Goal: Task Accomplishment & Management: Use online tool/utility

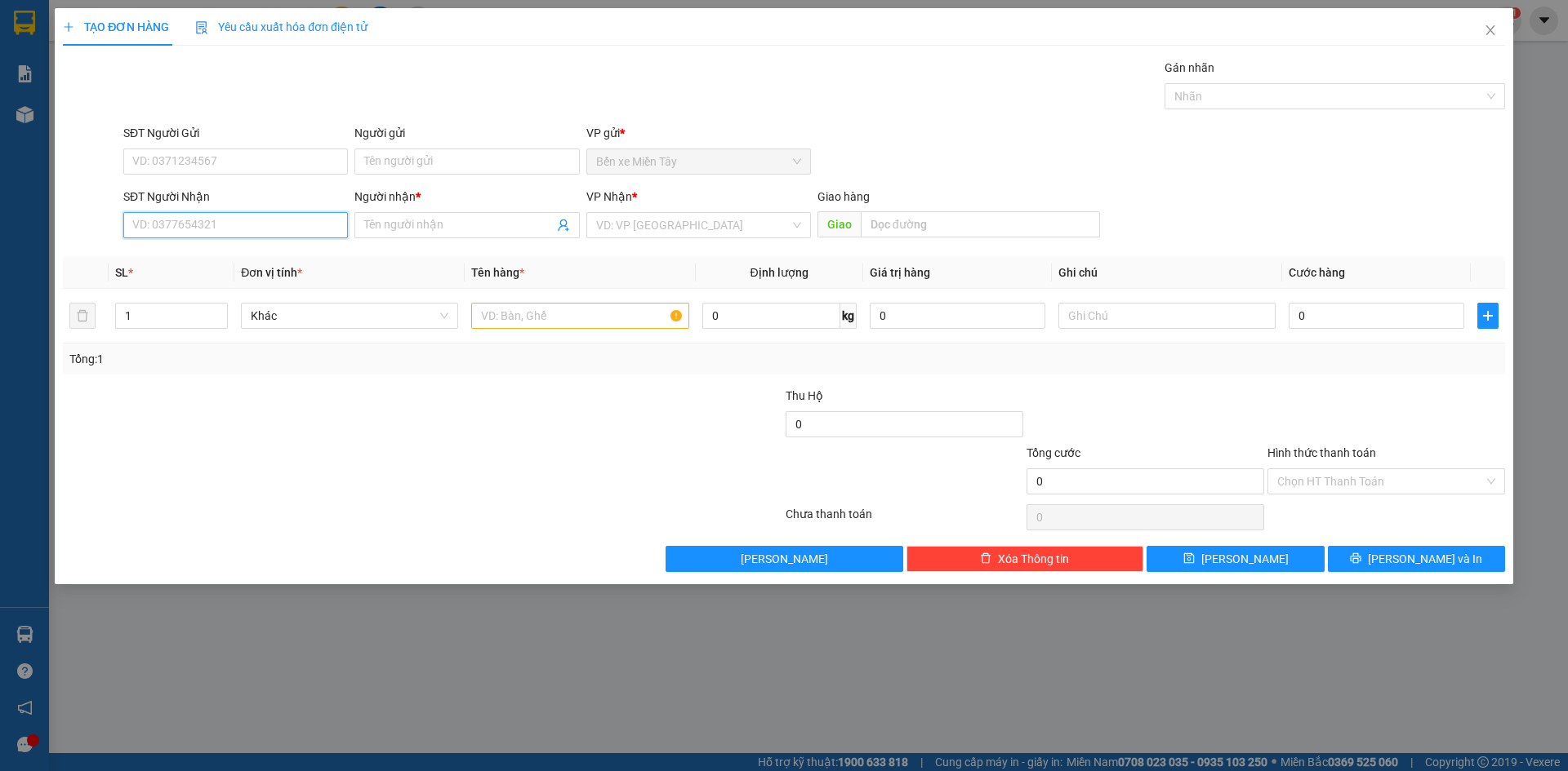
click at [155, 217] on input "SĐT Người Nhận" at bounding box center [236, 226] width 225 height 26
type input "0983890321"
click at [291, 263] on div "0983890321 - [PERSON_NAME]" at bounding box center [235, 258] width 205 height 18
type input "PHƯƠNG ANH"
type input "CÀ PHÊ PHƯƠNG ANH"
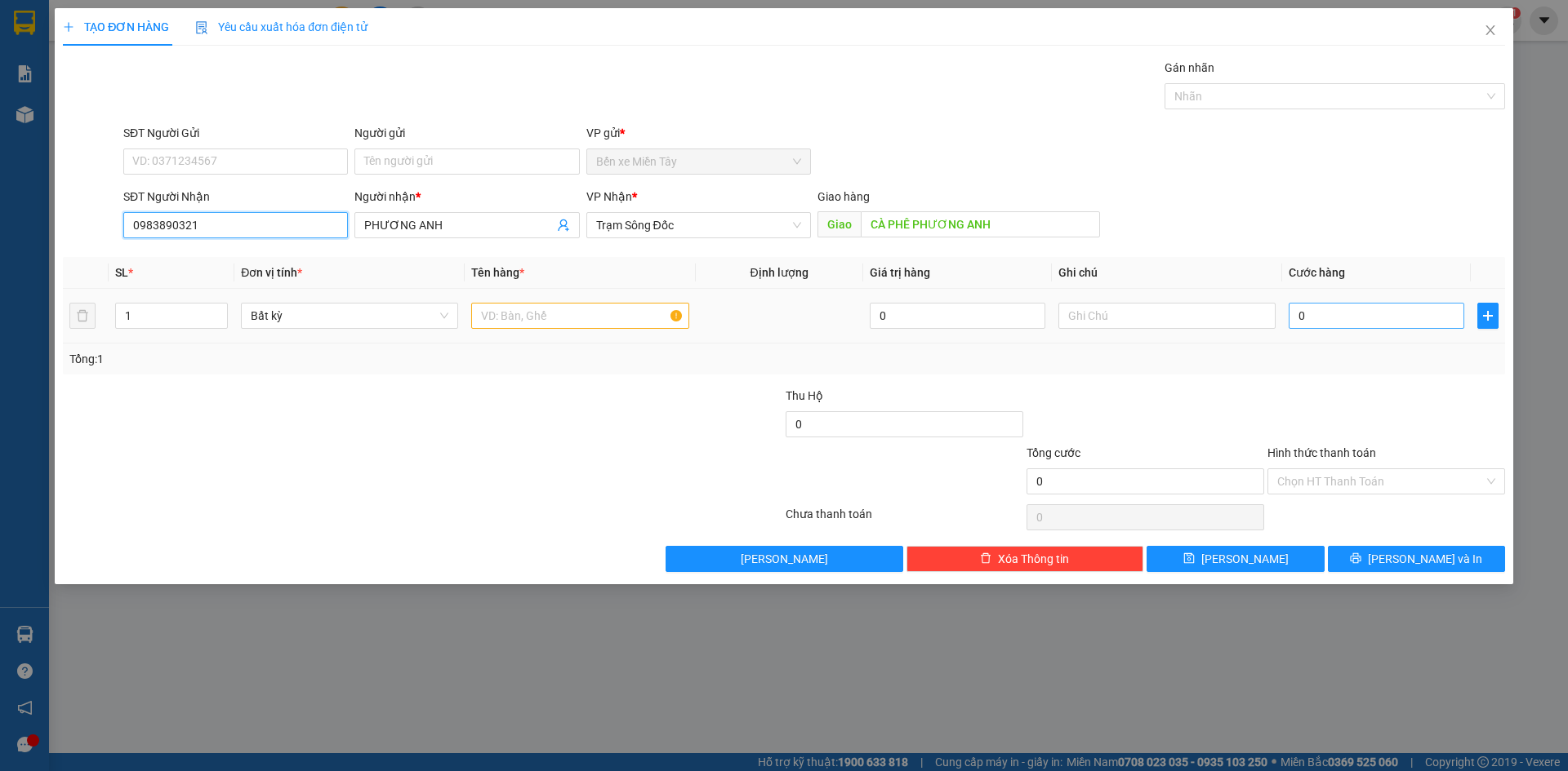
type input "0983890321"
click at [1330, 318] on input "0" at bounding box center [1376, 316] width 176 height 26
type input "3"
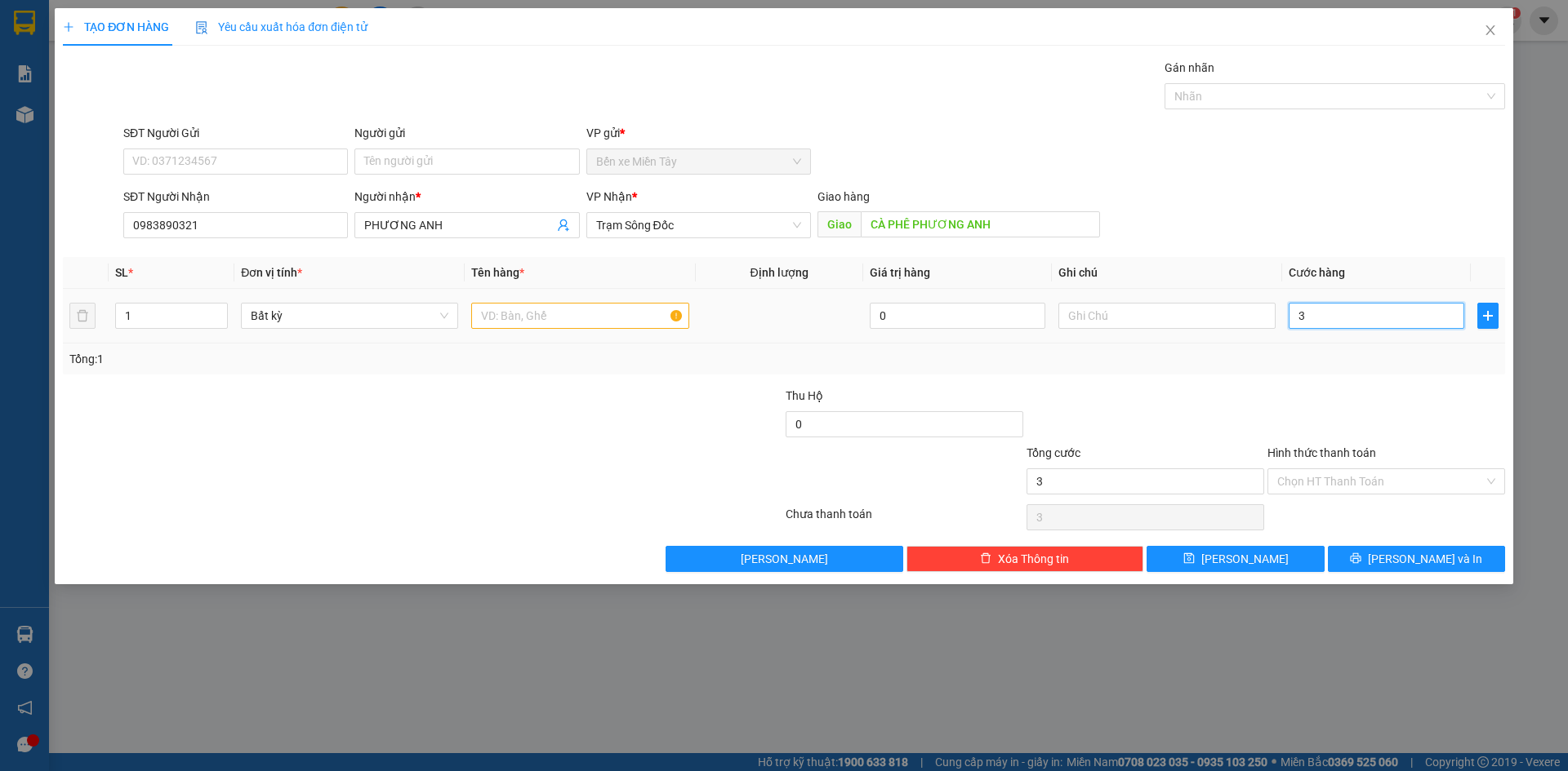
type input "30"
type input "300"
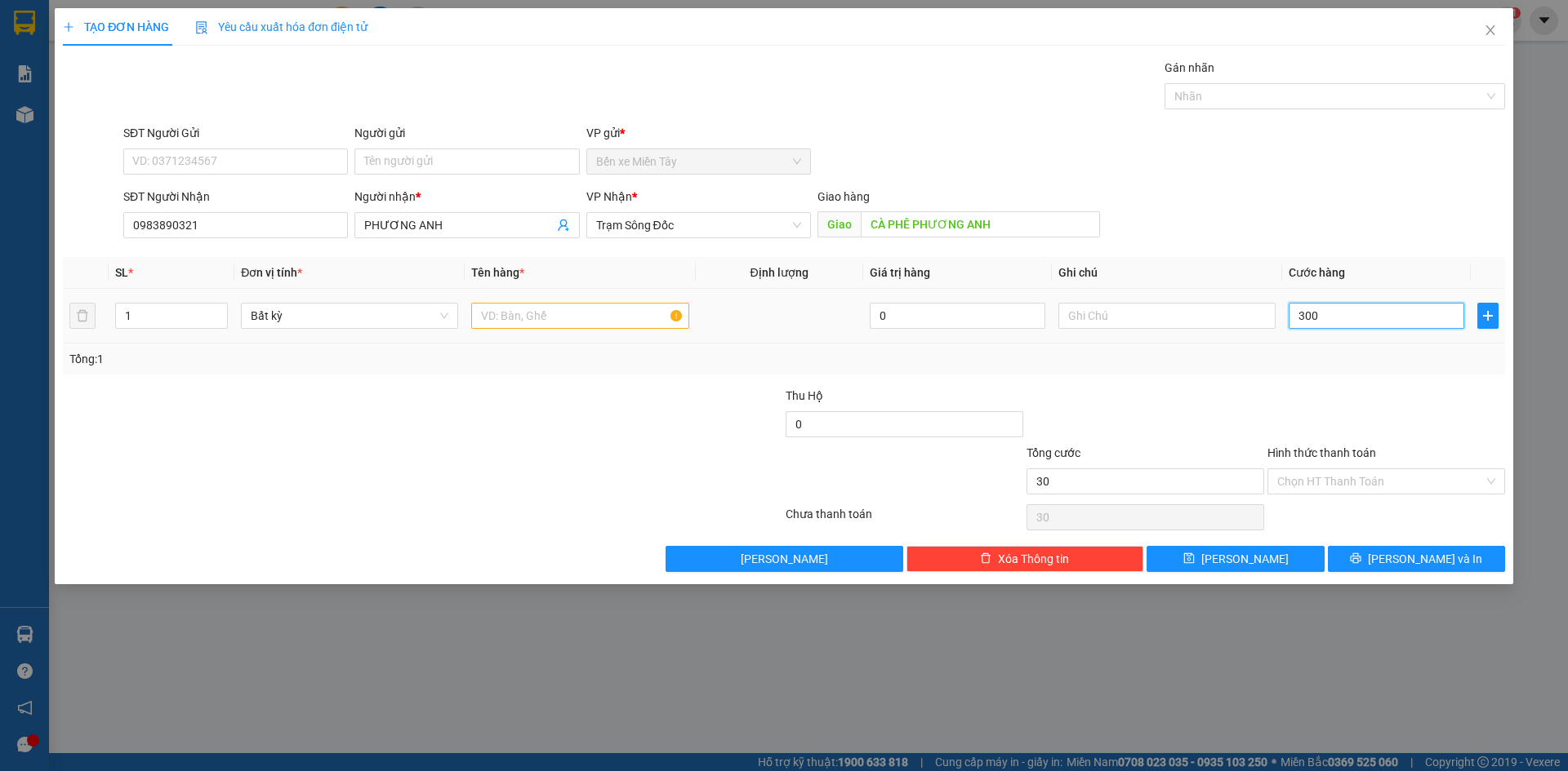
type input "300"
type input "3.000"
type input "30.000"
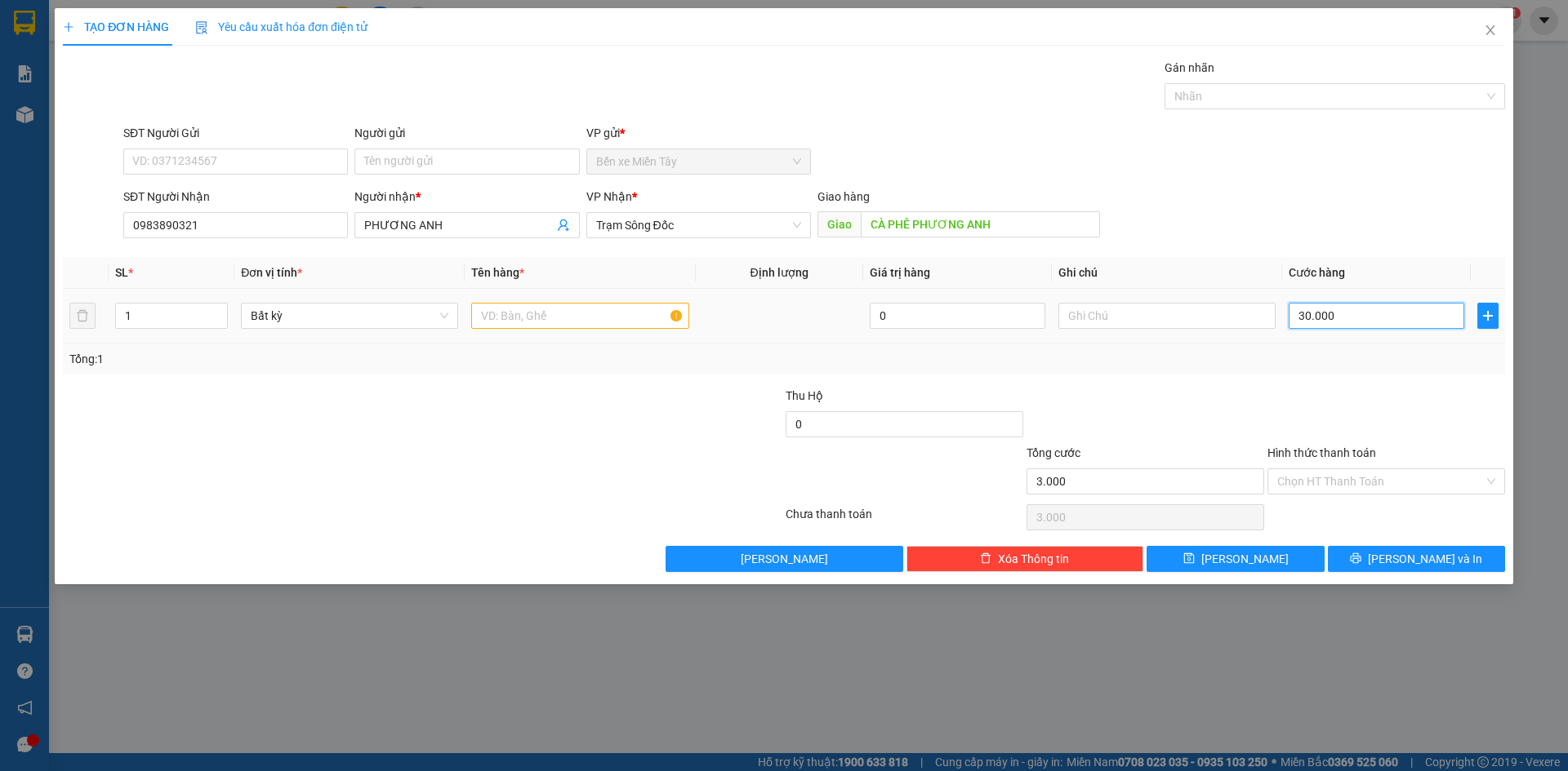
type input "30.000"
click at [562, 317] on input "text" at bounding box center [580, 316] width 217 height 26
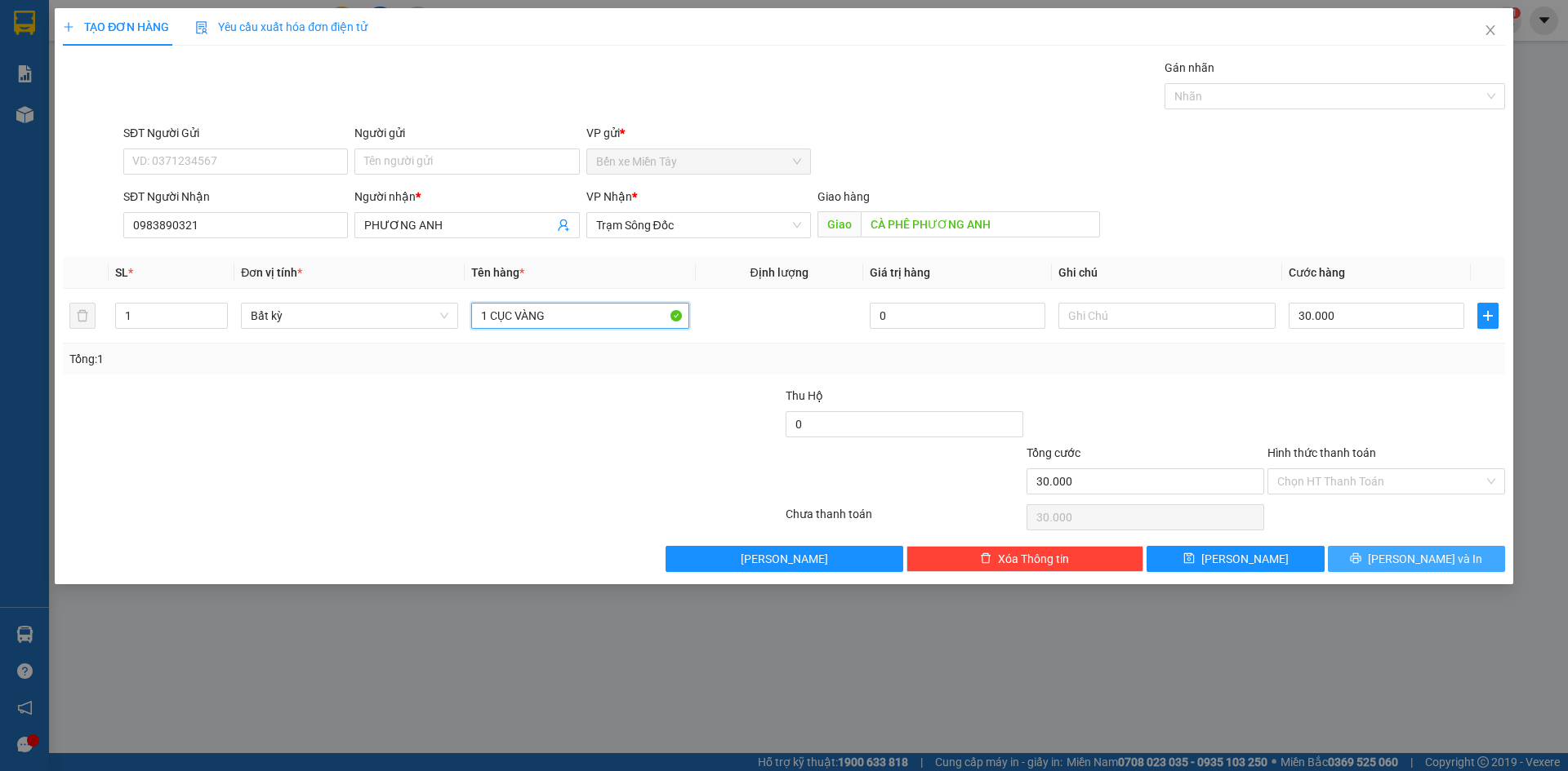
type input "1 CỤC VÀNG"
click at [1423, 567] on span "[PERSON_NAME] và In" at bounding box center [1425, 559] width 114 height 18
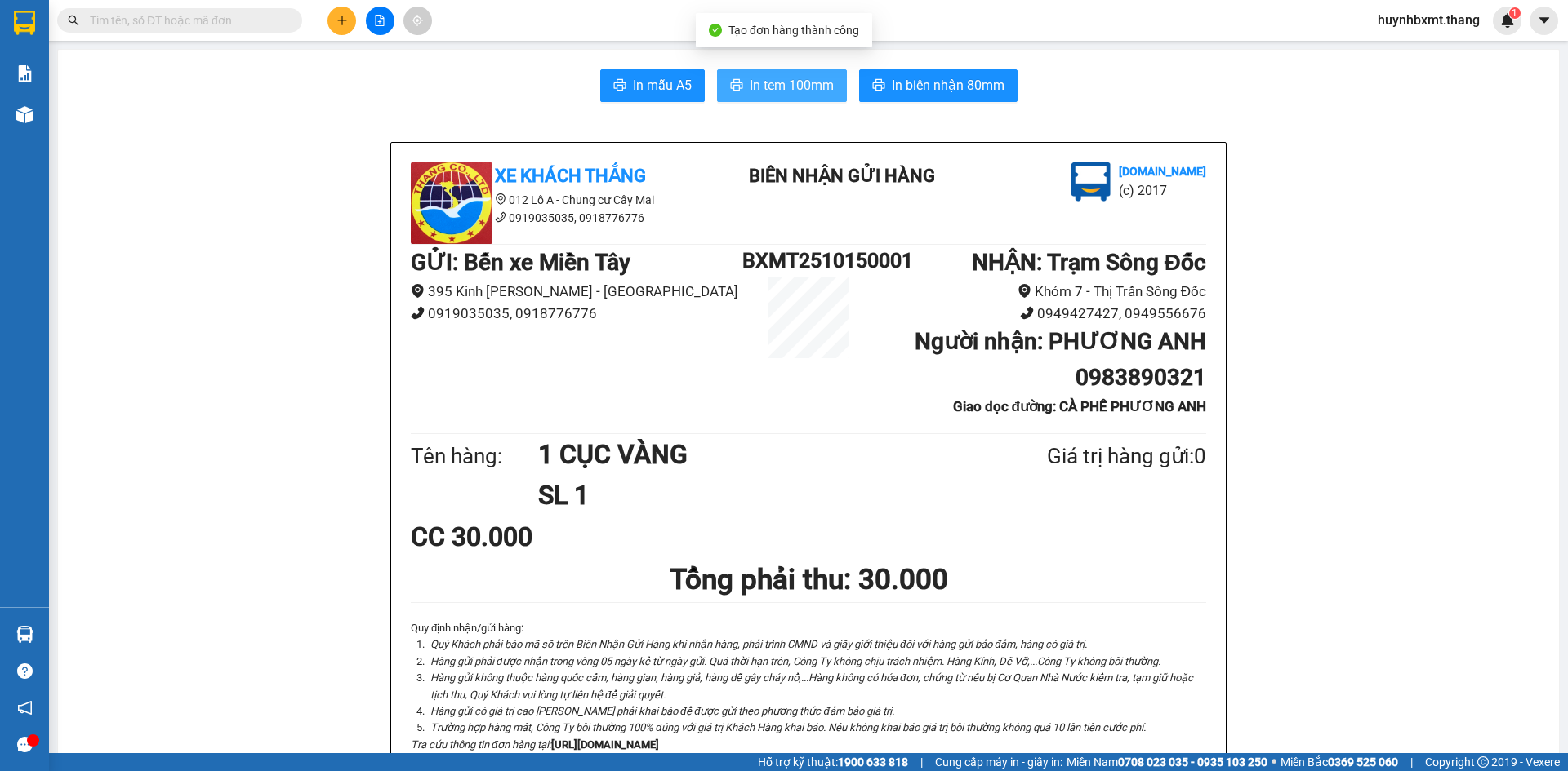
click at [794, 79] on span "In tem 100mm" at bounding box center [791, 86] width 84 height 21
click at [776, 101] on button "In tem 100mm" at bounding box center [782, 86] width 130 height 33
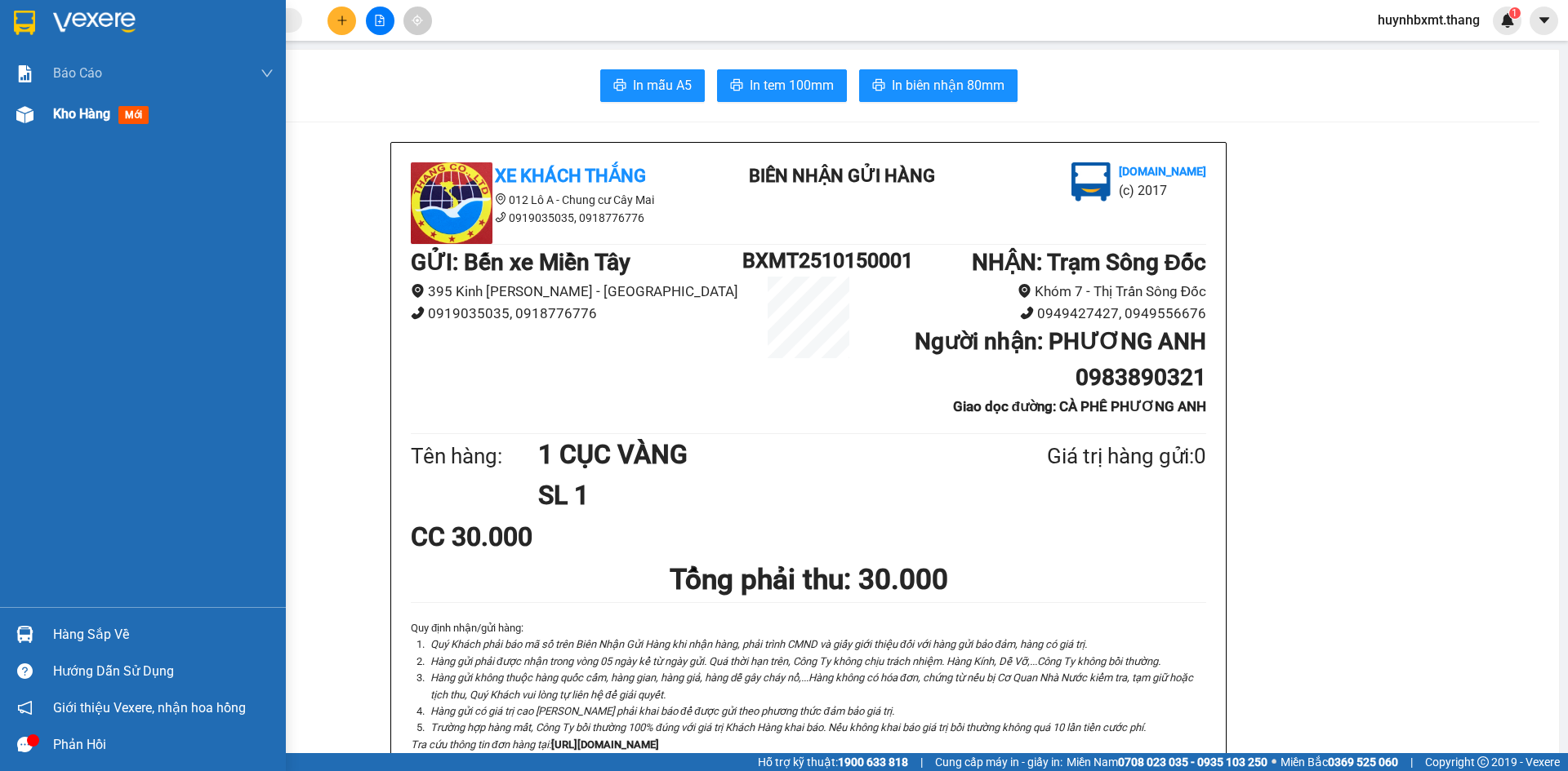
click at [43, 114] on div "Kho hàng mới" at bounding box center [143, 113] width 286 height 41
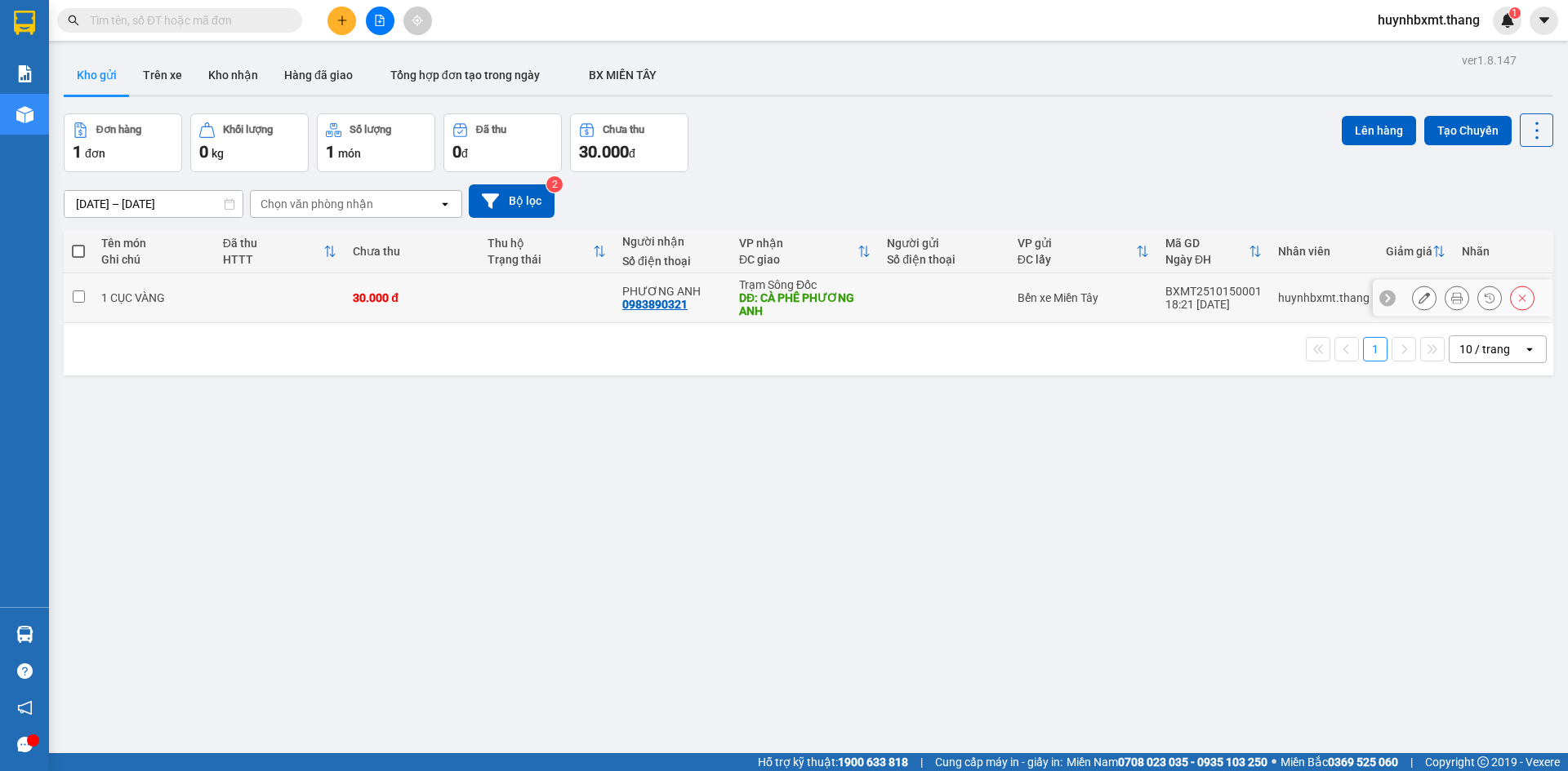
click at [281, 305] on td at bounding box center [279, 298] width 130 height 50
checkbox input "true"
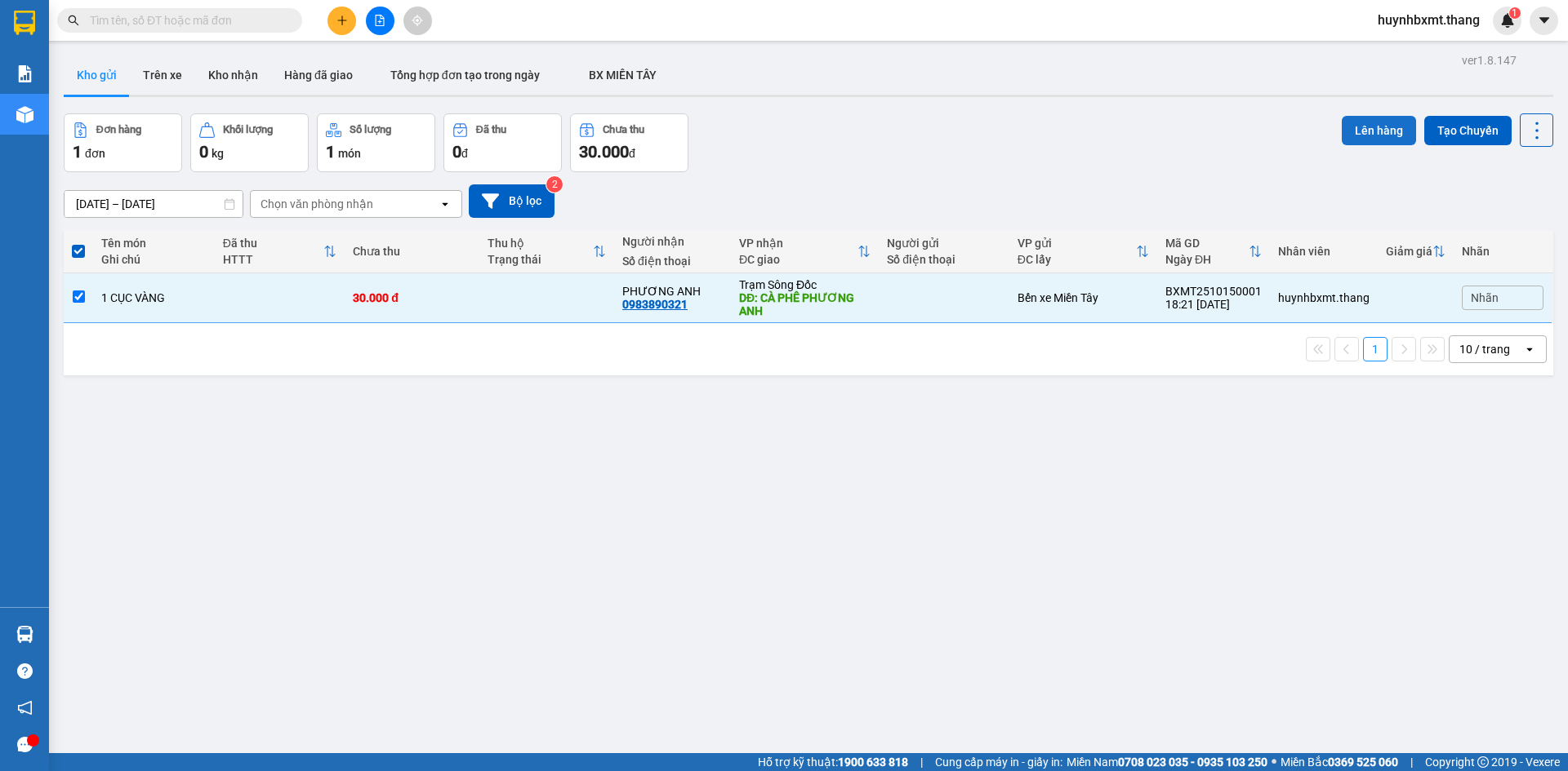
click at [1356, 129] on button "Lên hàng" at bounding box center [1378, 130] width 75 height 29
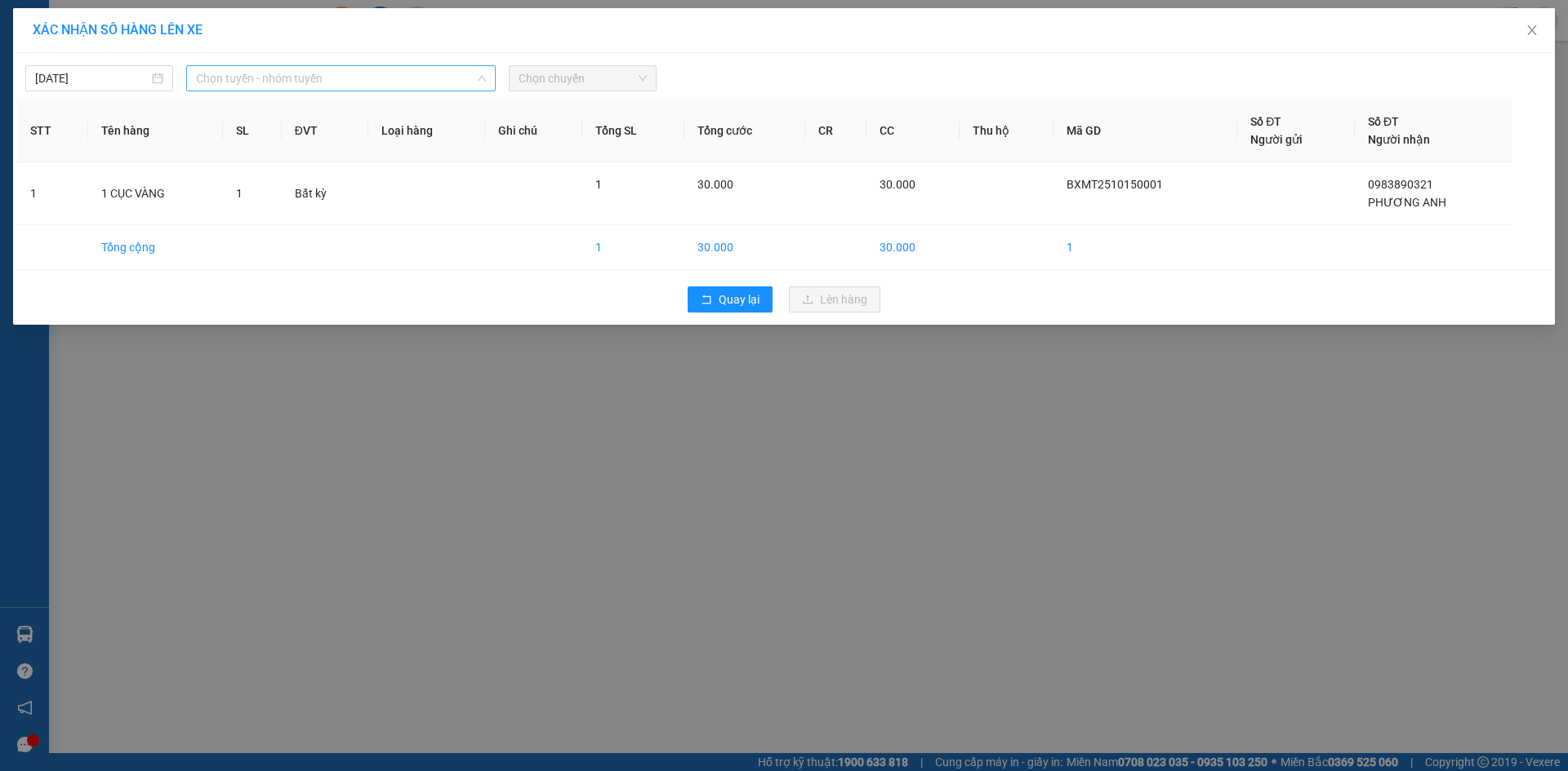
click at [378, 84] on span "Chọn tuyến - nhóm tuyến" at bounding box center [341, 78] width 290 height 25
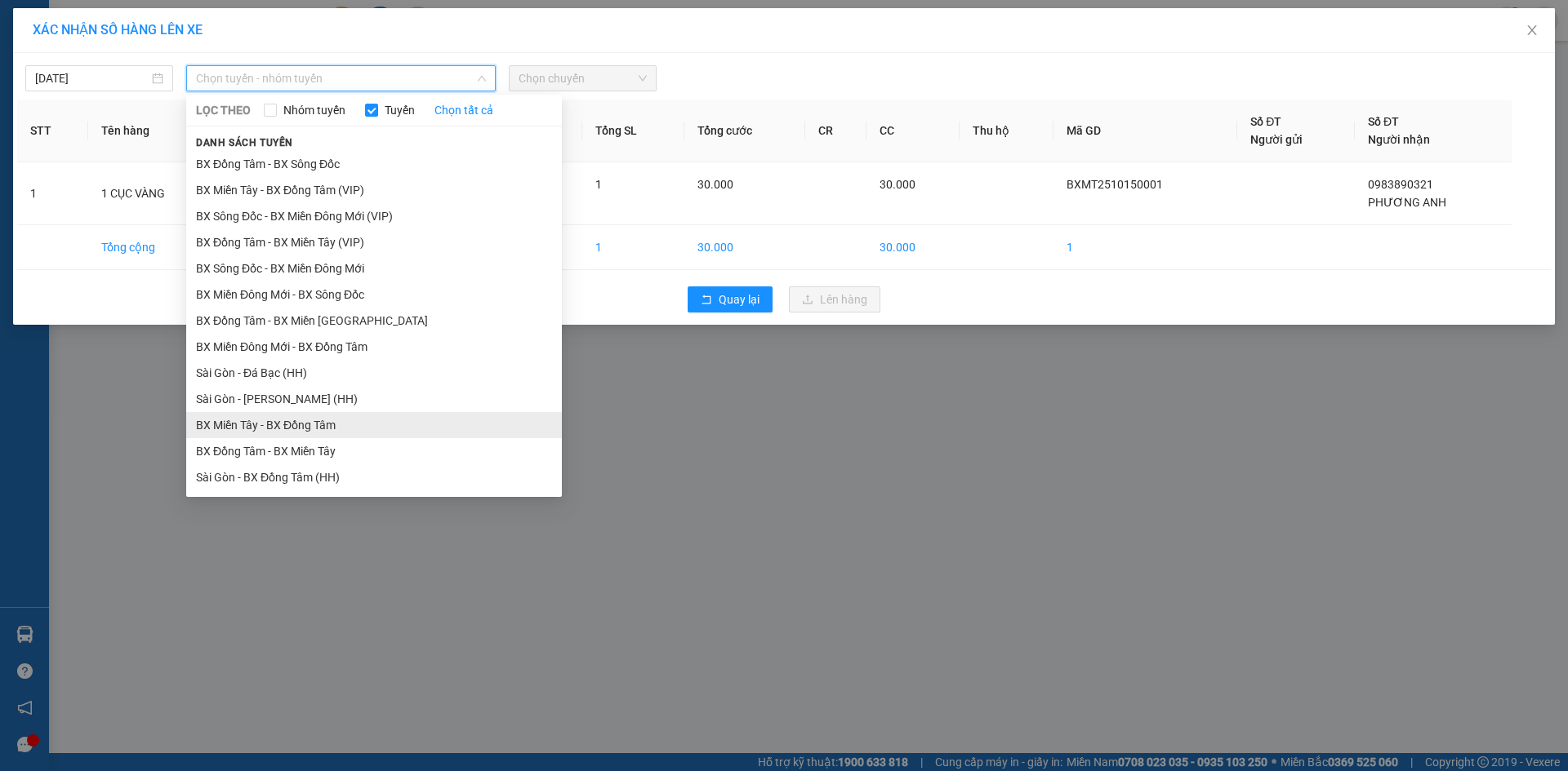
click at [344, 421] on li "BX Miền Tây - BX Đồng Tâm" at bounding box center [374, 426] width 376 height 26
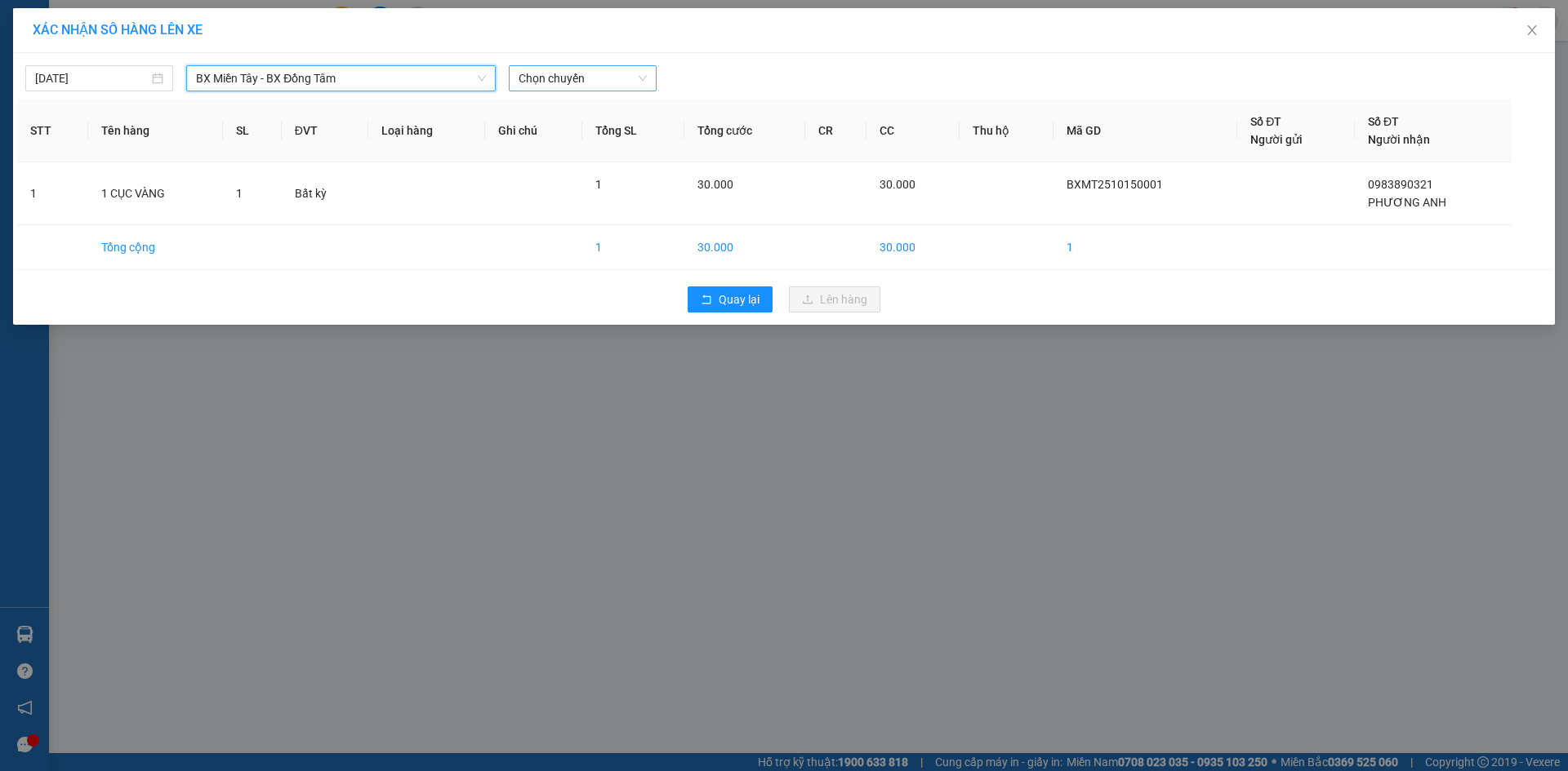
click at [539, 77] on span "Chọn chuyến" at bounding box center [582, 78] width 128 height 25
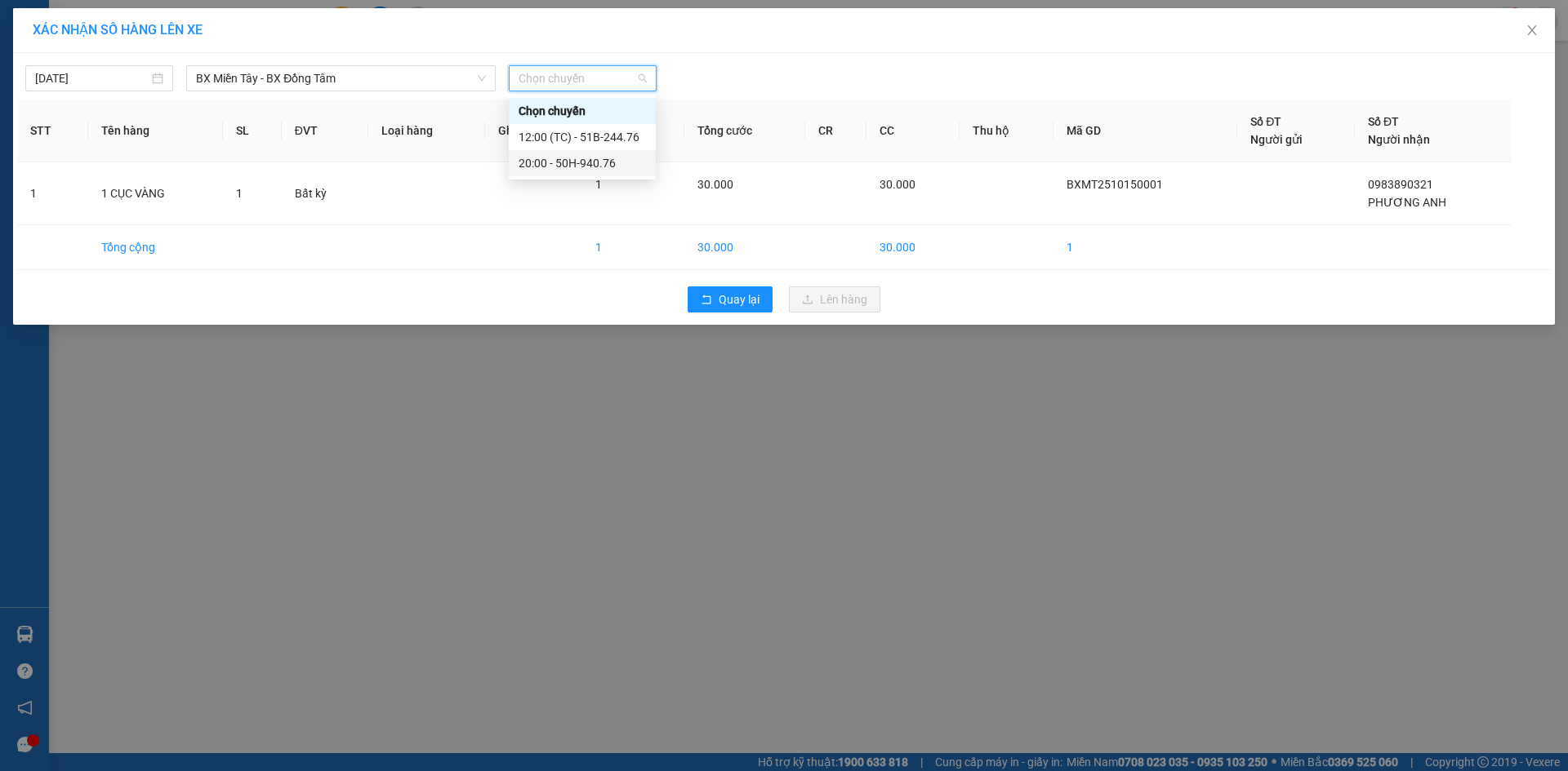
click at [562, 173] on div "20:00 - 50H-940.76" at bounding box center [582, 163] width 147 height 26
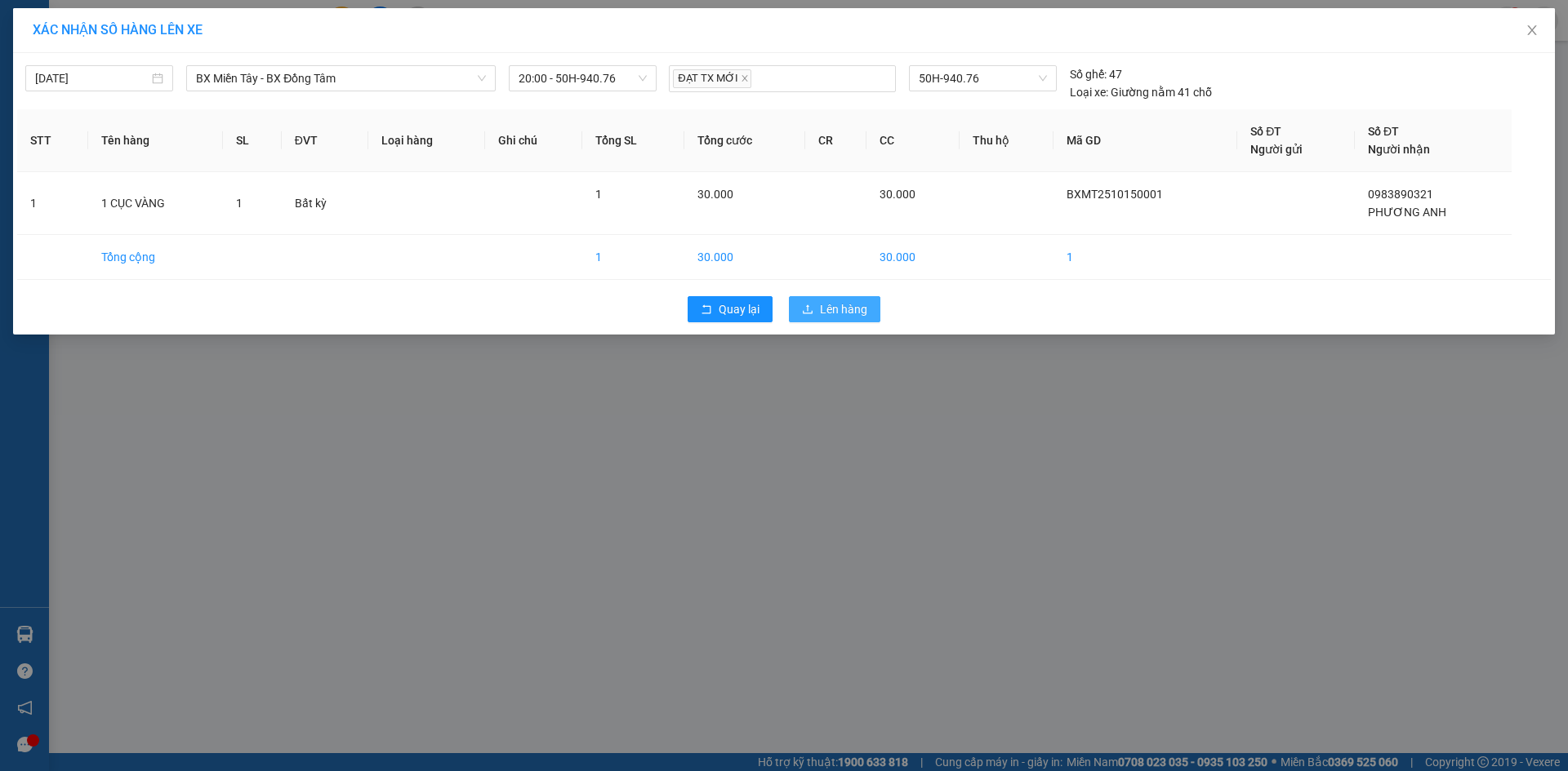
click at [822, 301] on button "Lên hàng" at bounding box center [835, 310] width 92 height 26
